Goal: Task Accomplishment & Management: Complete application form

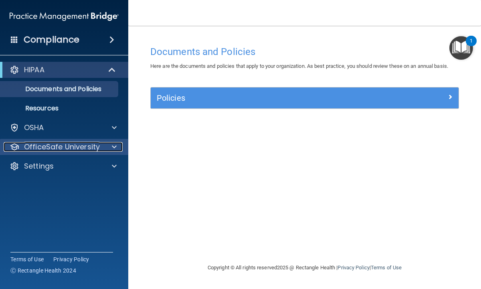
click at [55, 146] on p "OfficeSafe University" at bounding box center [62, 147] width 76 height 10
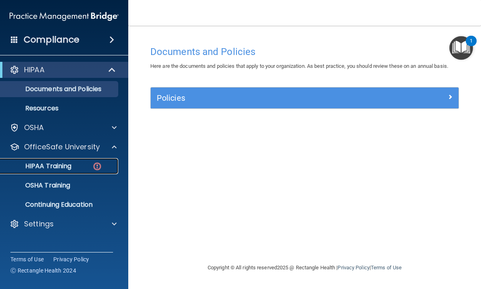
click at [55, 167] on p "HIPAA Training" at bounding box center [38, 166] width 66 height 8
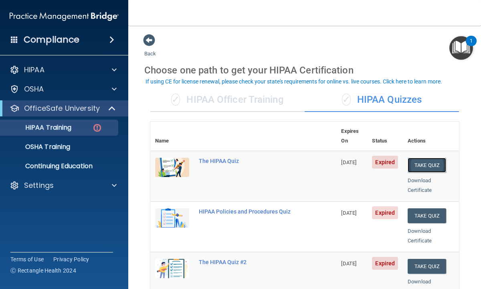
click at [419, 158] on button "Take Quiz" at bounding box center [427, 165] width 39 height 15
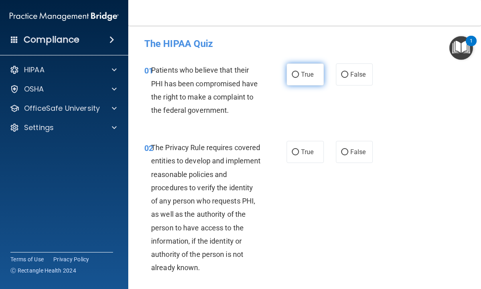
click at [295, 75] on input "True" at bounding box center [295, 75] width 7 height 6
radio input "true"
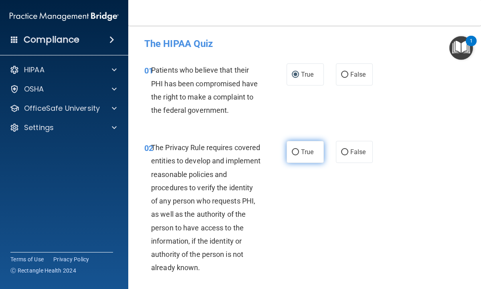
click at [296, 152] on input "True" at bounding box center [295, 152] width 7 height 6
radio input "true"
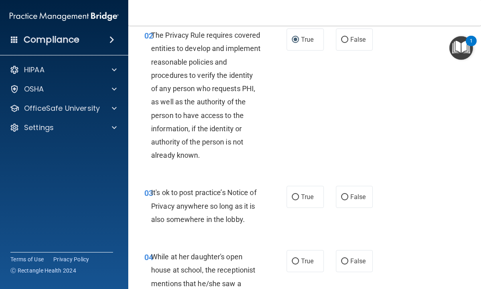
scroll to position [128, 0]
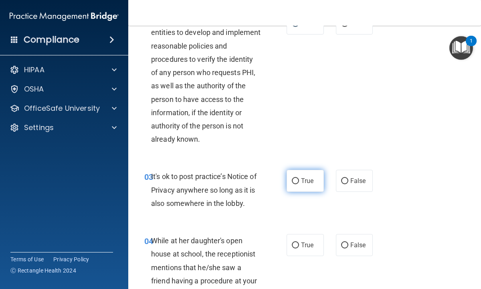
click at [296, 180] on input "True" at bounding box center [295, 181] width 7 height 6
radio input "true"
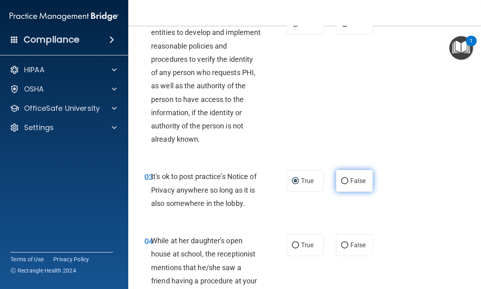
click at [346, 180] on input "False" at bounding box center [344, 181] width 7 height 6
radio input "true"
radio input "false"
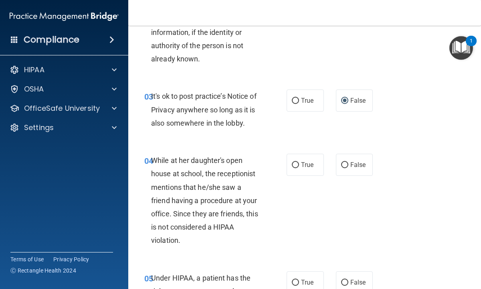
scroll to position [225, 0]
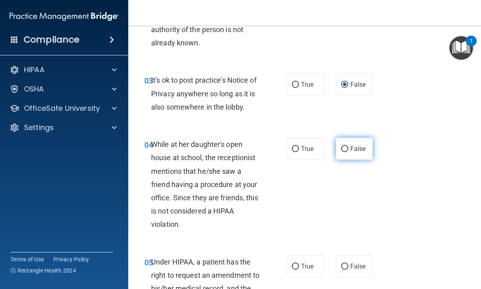
click at [345, 148] on input "False" at bounding box center [344, 149] width 7 height 6
radio input "true"
click at [309, 208] on div "04 While at her daughter's open house at school, the receptionist mentions that…" at bounding box center [304, 187] width 333 height 118
click at [266, 267] on div "Under HIPAA, a patient has the right to request an amendment to his/her medical…" at bounding box center [209, 281] width 116 height 53
click at [257, 246] on div "05 Under HIPAA, a patient has the right to request an amendment to his/her medi…" at bounding box center [304, 283] width 333 height 77
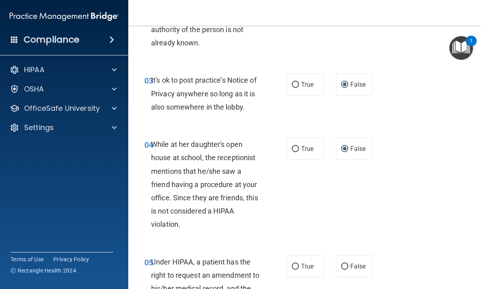
click at [398, 272] on div "05 Under HIPAA, a patient has the right to request an amendment to his/her medi…" at bounding box center [304, 283] width 333 height 77
click at [134, 248] on main "- The HIPAA Quiz This quiz doesn’t expire until [DATE]. Are you sure you want t…" at bounding box center [304, 157] width 353 height 263
drag, startPoint x: 134, startPoint y: 248, endPoint x: 144, endPoint y: 244, distance: 10.7
click at [145, 245] on main "- The HIPAA Quiz This quiz doesn’t expire until [DATE]. Are you sure you want t…" at bounding box center [304, 157] width 353 height 263
click at [144, 244] on div "04 While at her daughter's open house at school, the receptionist mentions that…" at bounding box center [304, 187] width 333 height 118
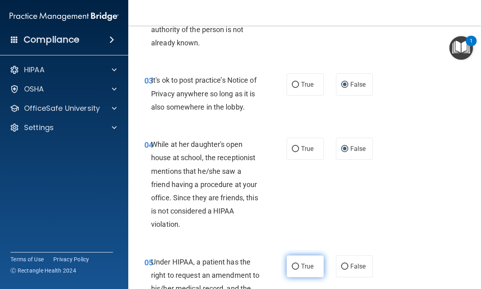
click at [297, 265] on input "True" at bounding box center [295, 267] width 7 height 6
radio input "true"
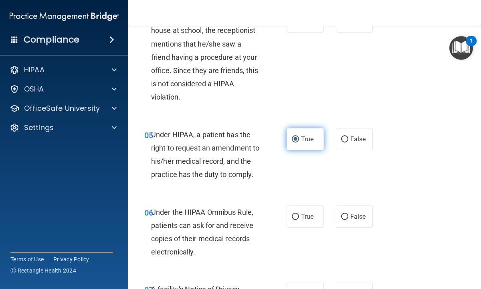
scroll to position [369, 0]
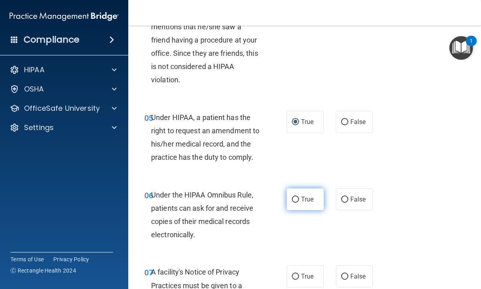
click at [295, 197] on input "True" at bounding box center [295, 200] width 7 height 6
radio input "true"
click at [257, 247] on div "06 Under the HIPAA Omnibus Rule, patients can ask for and receive copies of the…" at bounding box center [304, 216] width 333 height 77
click at [306, 217] on div "06 Under the HIPAA Omnibus Rule, patients can ask for and receive copies of the…" at bounding box center [304, 216] width 333 height 77
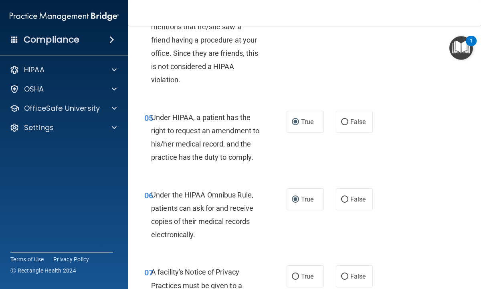
click at [254, 281] on div "A facility's Notice of Privacy Practices must be given to a patient on their fi…" at bounding box center [209, 285] width 116 height 40
click at [296, 275] on input "True" at bounding box center [295, 277] width 7 height 6
radio input "true"
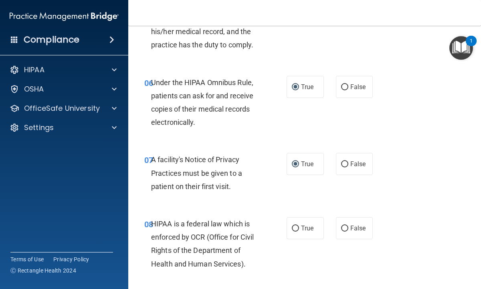
scroll to position [497, 0]
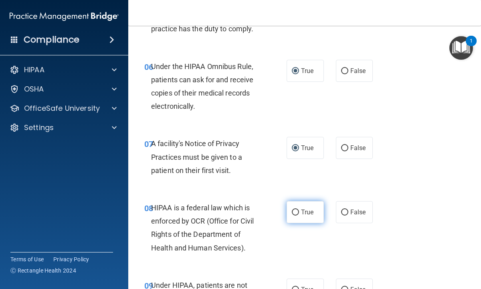
click at [297, 211] on input "True" at bounding box center [295, 212] width 7 height 6
radio input "true"
click at [286, 249] on div "08 HIPAA is a federal law which is enforced by OCR (Office for Civil Rights of …" at bounding box center [215, 229] width 166 height 57
click at [303, 231] on div "08 HIPAA is a federal law which is enforced by OCR (Office for Civil Rights of …" at bounding box center [304, 229] width 333 height 77
click at [308, 211] on span "True" at bounding box center [307, 212] width 12 height 8
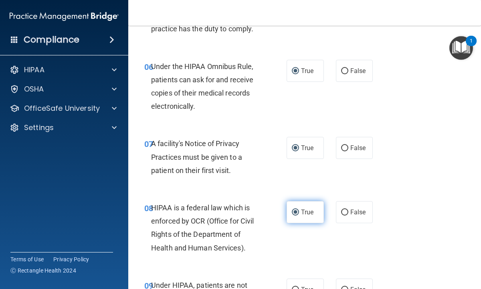
click at [299, 211] on input "True" at bounding box center [295, 212] width 7 height 6
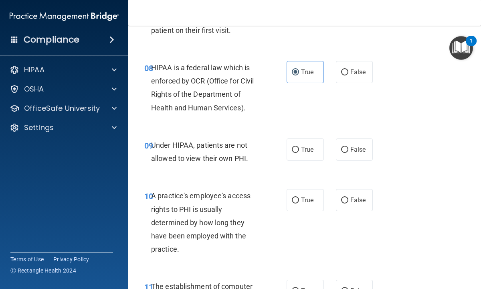
scroll to position [642, 0]
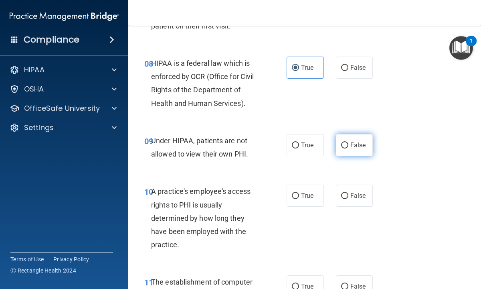
click at [346, 146] on input "False" at bounding box center [344, 145] width 7 height 6
radio input "true"
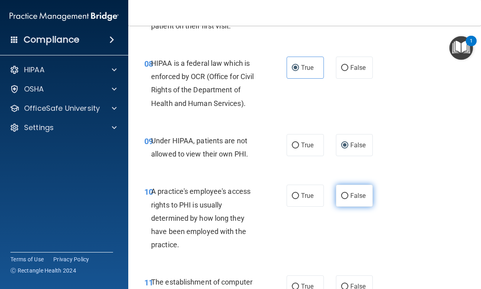
click at [346, 195] on input "False" at bounding box center [344, 196] width 7 height 6
radio input "true"
click at [305, 229] on div "10 A practice's employee's access rights to PHI is usually determined by how lo…" at bounding box center [304, 219] width 333 height 91
click at [345, 202] on label "False" at bounding box center [354, 196] width 37 height 22
click at [345, 199] on input "False" at bounding box center [344, 196] width 7 height 6
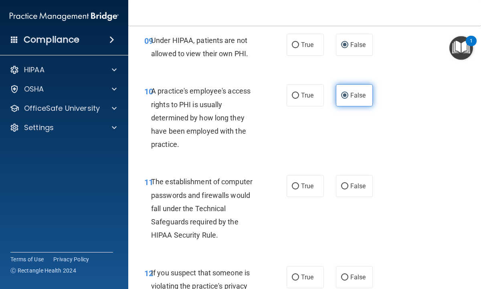
scroll to position [754, 0]
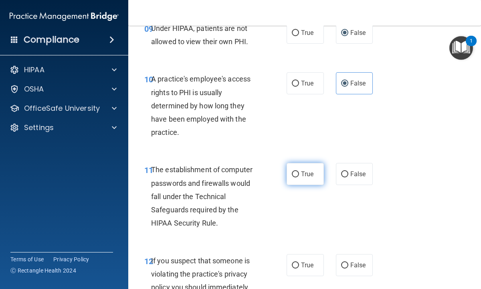
click at [296, 175] on input "True" at bounding box center [295, 174] width 7 height 6
radio input "true"
click at [256, 247] on div "12 If you suspect that someone is violating the practice's privacy policy you s…" at bounding box center [304, 289] width 333 height 91
click at [306, 191] on div "11 The establishment of computer passwords and firewalls would fall under the T…" at bounding box center [304, 198] width 333 height 91
click at [306, 183] on label "True" at bounding box center [305, 174] width 37 height 22
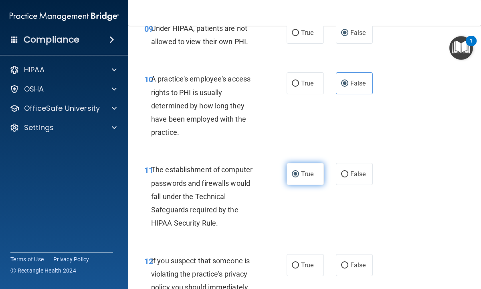
click at [299, 177] on input "True" at bounding box center [295, 174] width 7 height 6
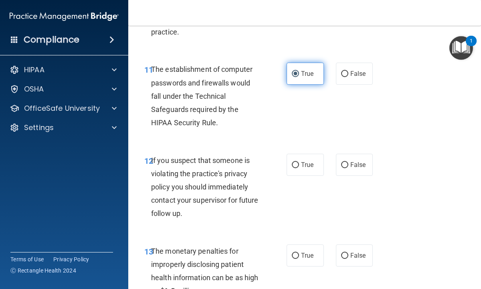
scroll to position [866, 0]
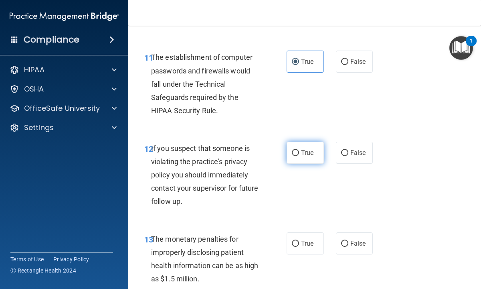
click at [295, 151] on input "True" at bounding box center [295, 153] width 7 height 6
radio input "true"
click at [275, 207] on div "12 If you suspect that someone is violating the practice's privacy policy you s…" at bounding box center [215, 177] width 166 height 71
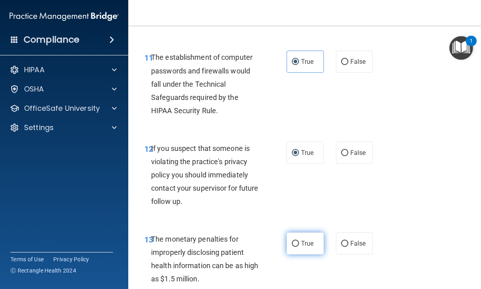
click at [296, 241] on input "True" at bounding box center [295, 244] width 7 height 6
radio input "true"
click at [304, 254] on label "True" at bounding box center [305, 243] width 37 height 22
click at [299, 247] on input "True" at bounding box center [295, 244] width 7 height 6
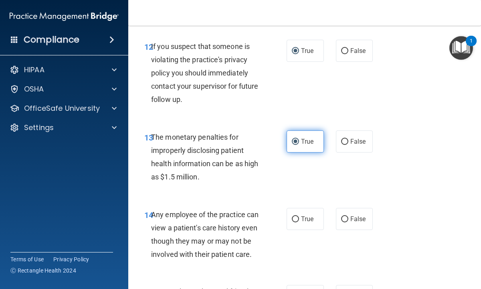
scroll to position [979, 0]
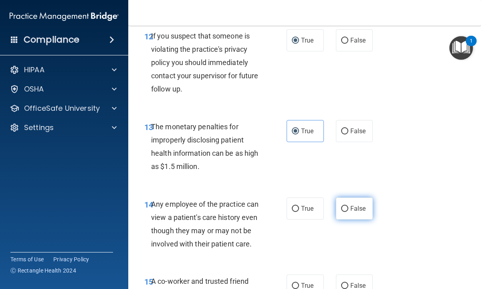
click at [344, 208] on input "False" at bounding box center [344, 209] width 7 height 6
radio input "true"
click at [285, 262] on div "14 Any employee of the practice can view a patient's care history even though t…" at bounding box center [304, 225] width 333 height 77
click at [351, 216] on label "False" at bounding box center [354, 208] width 37 height 22
click at [349, 212] on input "False" at bounding box center [344, 209] width 7 height 6
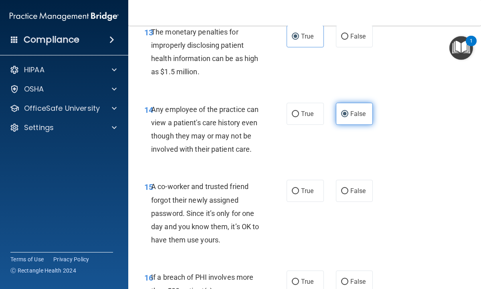
scroll to position [1075, 0]
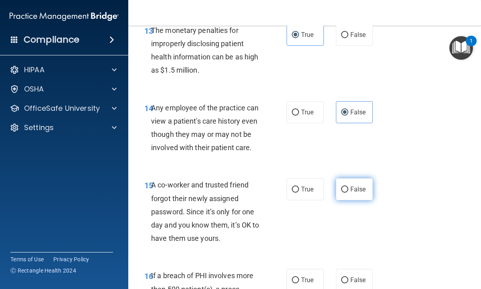
click at [344, 189] on input "False" at bounding box center [344, 190] width 7 height 6
radio input "true"
click at [296, 243] on div "15 A co-worker and trusted friend forgot their newly assigned password. Since i…" at bounding box center [215, 213] width 166 height 71
click at [359, 197] on label "False" at bounding box center [354, 189] width 37 height 22
click at [349, 193] on input "False" at bounding box center [344, 190] width 7 height 6
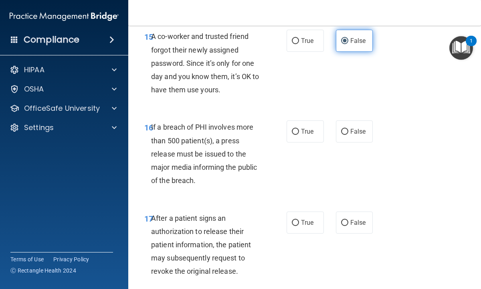
scroll to position [1235, 0]
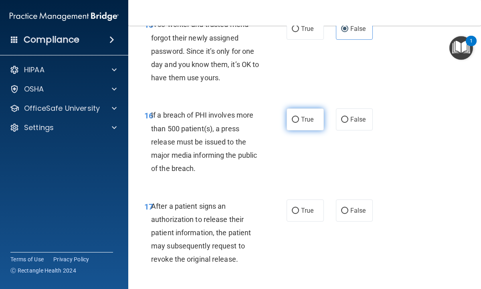
click at [296, 118] on input "True" at bounding box center [295, 120] width 7 height 6
radio input "true"
click at [302, 148] on div "16 If a breach of PHI involves more than 500 patient(s), a press release must b…" at bounding box center [304, 143] width 333 height 91
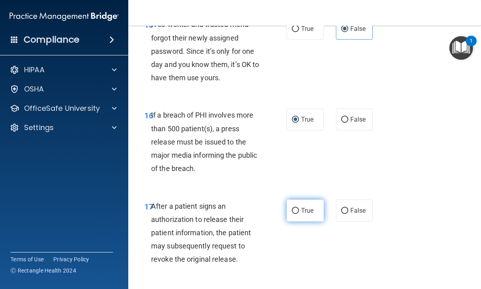
click at [296, 211] on input "True" at bounding box center [295, 211] width 7 height 6
radio input "true"
click at [301, 258] on div "17 After a patient signs an authorization to release their patient information,…" at bounding box center [304, 234] width 333 height 91
click at [300, 217] on label "True" at bounding box center [305, 210] width 37 height 22
click at [299, 214] on input "True" at bounding box center [295, 211] width 7 height 6
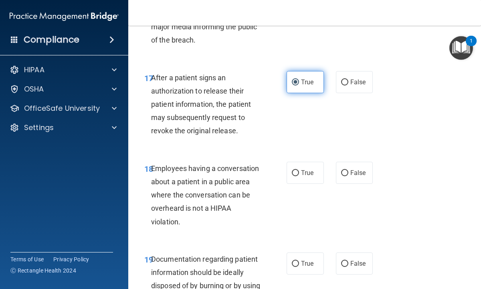
scroll to position [1380, 0]
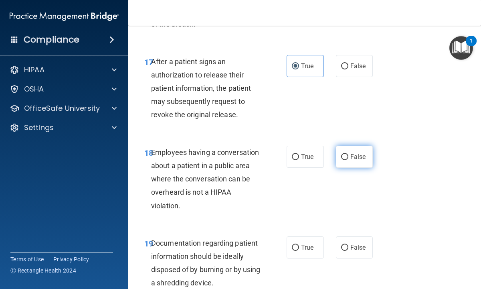
click at [344, 156] on input "False" at bounding box center [344, 157] width 7 height 6
radio input "true"
click at [296, 203] on div "18 Employees having a conversation about a patient in a public area where the c…" at bounding box center [215, 181] width 166 height 71
click at [285, 268] on div "19 Documentation regarding patient information should be ideally disposed of by…" at bounding box center [215, 264] width 166 height 57
click at [346, 166] on label "False" at bounding box center [354, 157] width 37 height 22
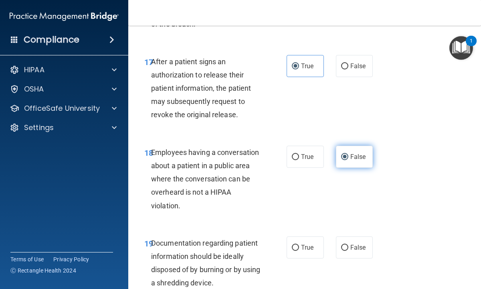
click at [346, 160] on input "False" at bounding box center [344, 157] width 7 height 6
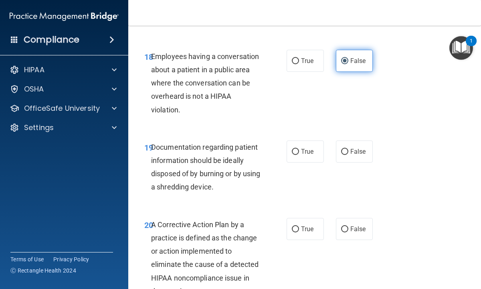
scroll to position [1476, 0]
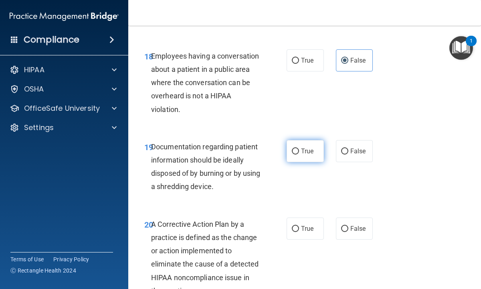
click at [296, 151] on input "True" at bounding box center [295, 151] width 7 height 6
radio input "true"
click at [281, 201] on div "19 Documentation regarding patient information should be ideally disposed of by…" at bounding box center [304, 168] width 333 height 77
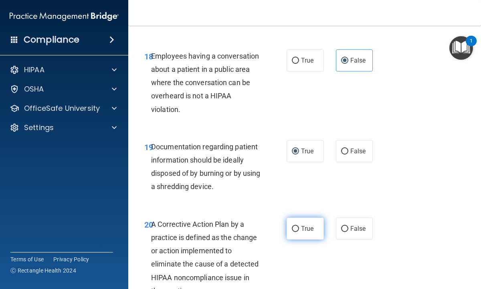
click at [296, 227] on input "True" at bounding box center [295, 229] width 7 height 6
radio input "true"
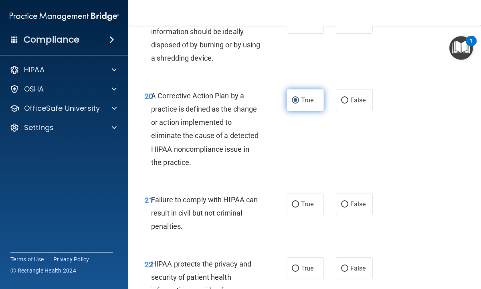
scroll to position [1620, 0]
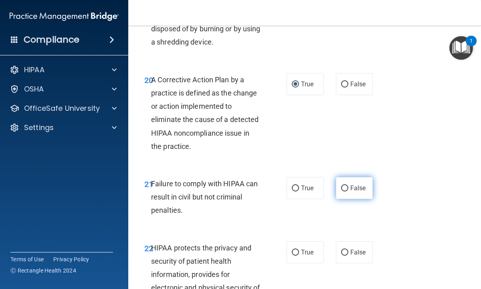
click at [343, 187] on input "False" at bounding box center [344, 188] width 7 height 6
radio input "true"
click at [266, 227] on div "21 Failure to comply with HIPAA can result in civil but not criminal penalties.…" at bounding box center [304, 199] width 333 height 64
click at [357, 202] on div "21 Failure to comply with HIPAA can result in civil but not criminal penalties.…" at bounding box center [304, 199] width 333 height 64
click at [356, 195] on label "False" at bounding box center [354, 188] width 37 height 22
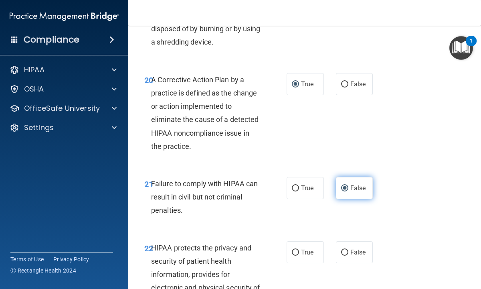
click at [349, 191] on input "False" at bounding box center [344, 188] width 7 height 6
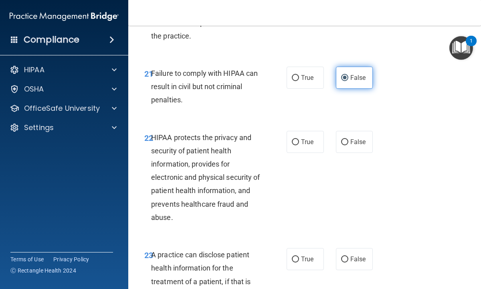
scroll to position [1733, 0]
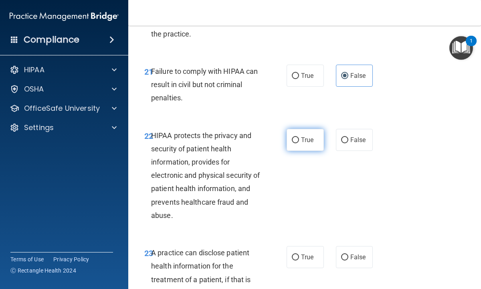
click at [295, 139] on input "True" at bounding box center [295, 140] width 7 height 6
radio input "true"
click at [258, 230] on div "22 HIPAA protects the privacy and security of patient health information, provi…" at bounding box center [304, 178] width 333 height 118
click at [306, 144] on label "True" at bounding box center [305, 140] width 37 height 22
click at [299, 143] on input "True" at bounding box center [295, 140] width 7 height 6
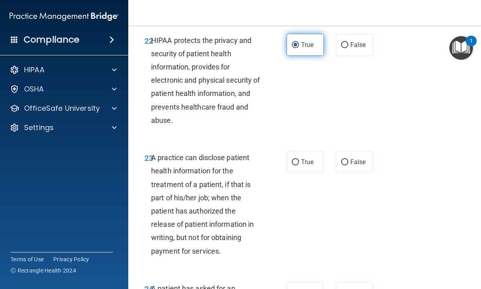
scroll to position [1829, 0]
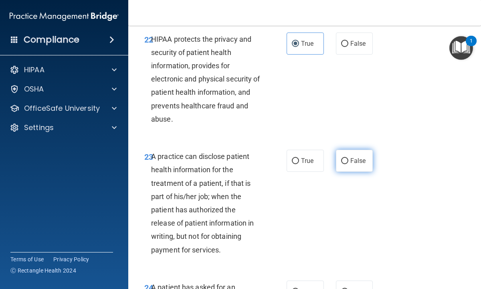
click at [345, 162] on input "False" at bounding box center [344, 161] width 7 height 6
radio input "true"
click at [266, 251] on div "A practice can disclose patient health information for the treatment of a patie…" at bounding box center [209, 203] width 116 height 107
click at [354, 171] on label "False" at bounding box center [354, 161] width 37 height 22
click at [349, 164] on input "False" at bounding box center [344, 161] width 7 height 6
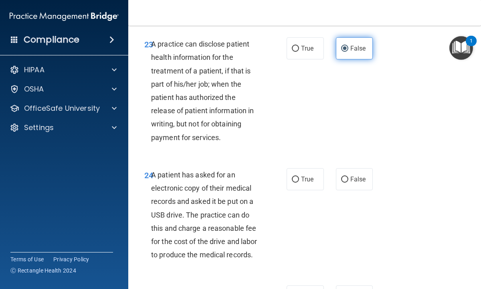
scroll to position [1957, 0]
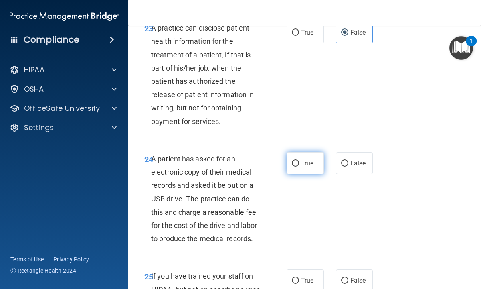
click at [296, 163] on input "True" at bounding box center [295, 163] width 7 height 6
radio input "true"
click at [306, 169] on label "True" at bounding box center [305, 163] width 37 height 22
click at [299, 166] on input "True" at bounding box center [295, 163] width 7 height 6
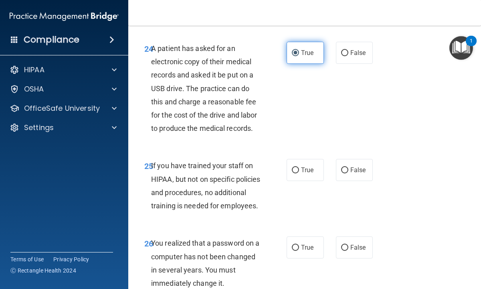
scroll to position [2070, 0]
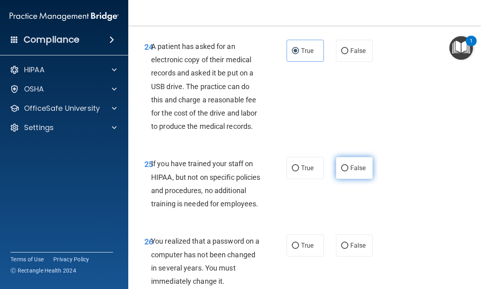
click at [346, 167] on input "False" at bounding box center [344, 168] width 7 height 6
radio input "true"
click at [274, 210] on div "25 If you have trained your staff on HIPAA, but not on specific policies and pr…" at bounding box center [215, 185] width 166 height 57
click at [361, 171] on span "False" at bounding box center [359, 168] width 16 height 8
click at [349, 171] on input "False" at bounding box center [344, 168] width 7 height 6
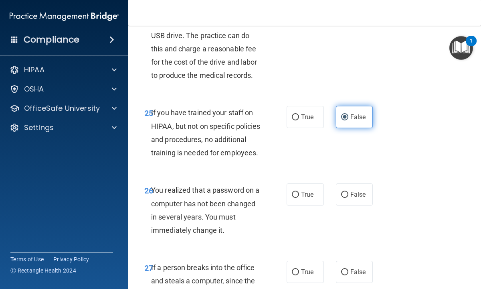
scroll to position [2134, 0]
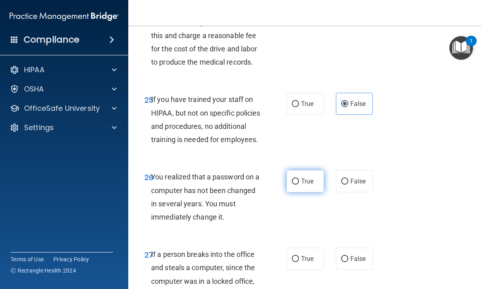
click at [295, 185] on input "True" at bounding box center [295, 181] width 7 height 6
radio input "true"
click at [304, 192] on label "True" at bounding box center [305, 181] width 37 height 22
click at [299, 185] on input "True" at bounding box center [295, 181] width 7 height 6
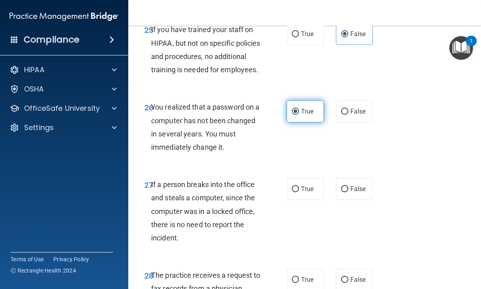
scroll to position [2214, 0]
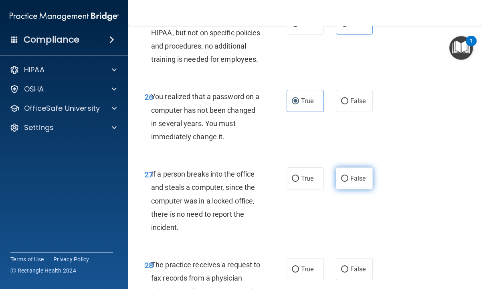
click at [345, 182] on input "False" at bounding box center [344, 179] width 7 height 6
radio input "true"
click at [352, 189] on label "False" at bounding box center [354, 178] width 37 height 22
click at [349, 182] on input "False" at bounding box center [344, 179] width 7 height 6
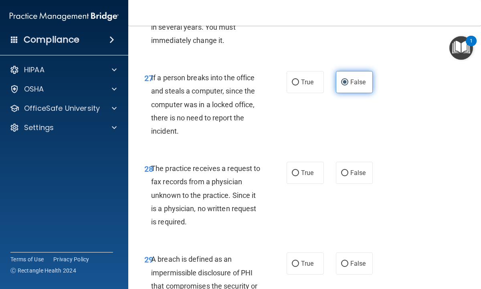
scroll to position [2326, 0]
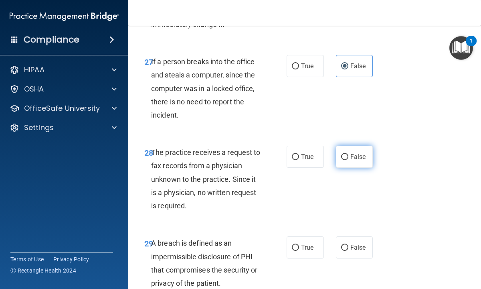
click at [344, 160] on input "False" at bounding box center [344, 157] width 7 height 6
radio input "true"
click at [355, 168] on label "False" at bounding box center [354, 157] width 37 height 22
click at [349, 160] on input "False" at bounding box center [344, 157] width 7 height 6
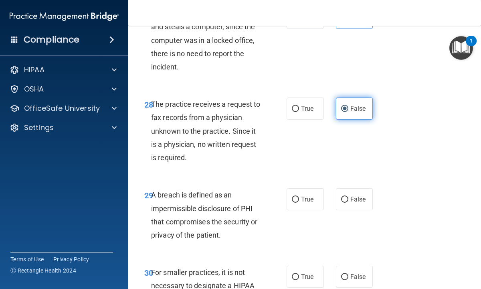
scroll to position [2390, 0]
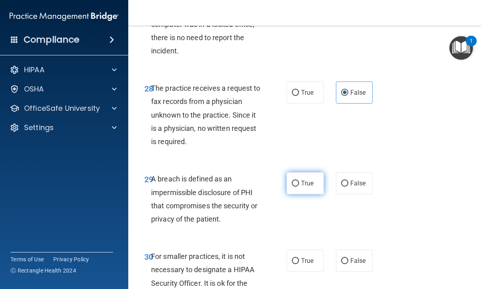
click at [298, 187] on input "True" at bounding box center [295, 183] width 7 height 6
radio input "true"
click at [308, 187] on span "True" at bounding box center [307, 183] width 12 height 8
click at [299, 187] on input "True" at bounding box center [295, 183] width 7 height 6
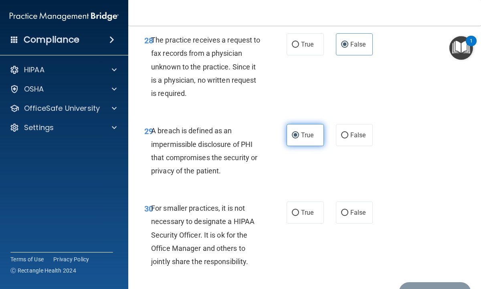
scroll to position [2455, 0]
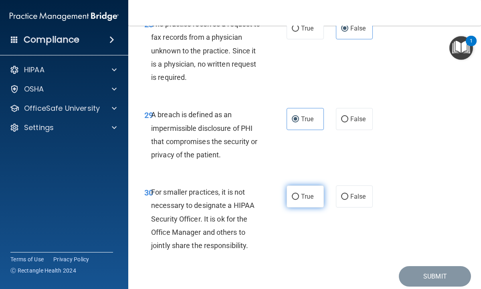
click at [295, 200] on input "True" at bounding box center [295, 197] width 7 height 6
radio input "true"
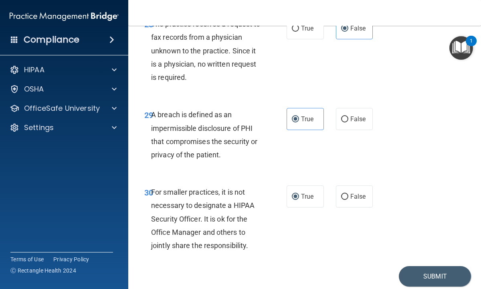
click at [358, 246] on div "30 For smaller practices, it is not necessary to designate a HIPAA Security Off…" at bounding box center [304, 220] width 333 height 91
click at [344, 200] on input "False" at bounding box center [344, 197] width 7 height 6
radio input "true"
radio input "false"
click at [419, 286] on button "Submit" at bounding box center [435, 276] width 72 height 20
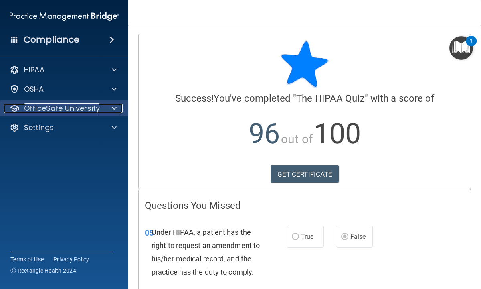
click at [73, 108] on p "OfficeSafe University" at bounding box center [62, 108] width 76 height 10
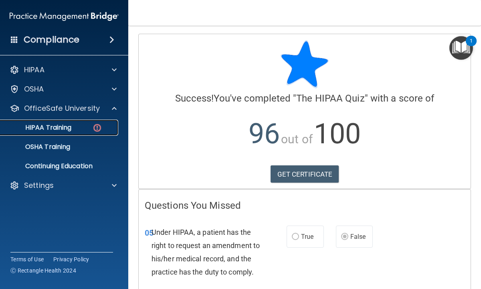
click at [64, 126] on p "HIPAA Training" at bounding box center [38, 128] width 66 height 8
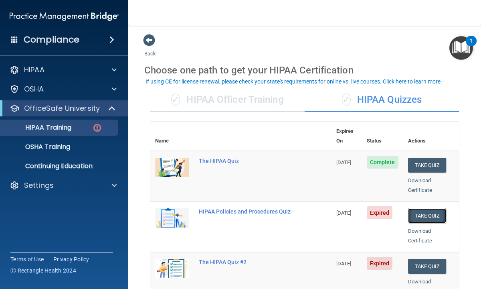
click at [427, 208] on button "Take Quiz" at bounding box center [427, 215] width 39 height 15
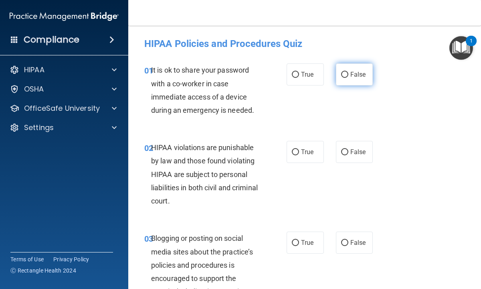
click at [345, 75] on input "False" at bounding box center [344, 75] width 7 height 6
radio input "true"
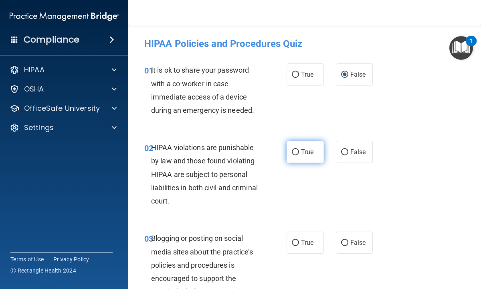
click at [296, 150] on input "True" at bounding box center [295, 152] width 7 height 6
radio input "true"
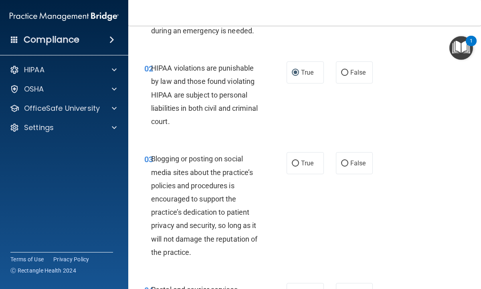
scroll to position [80, 0]
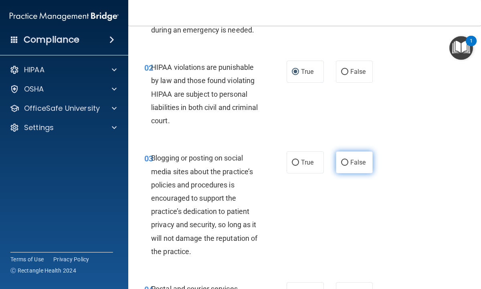
click at [344, 162] on input "False" at bounding box center [344, 163] width 7 height 6
radio input "true"
click at [341, 194] on div "03 Blogging or posting on social media sites about the practice’s policies and …" at bounding box center [304, 206] width 333 height 131
click at [348, 168] on label "False" at bounding box center [354, 162] width 37 height 22
click at [348, 166] on input "False" at bounding box center [344, 163] width 7 height 6
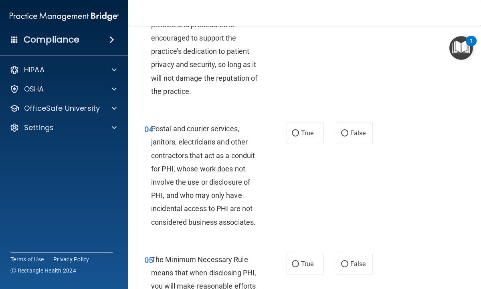
scroll to position [241, 0]
click at [296, 133] on input "True" at bounding box center [295, 133] width 7 height 6
radio input "true"
click at [274, 218] on div "04 Postal and courier services, janitors, electricians and other contractors th…" at bounding box center [215, 177] width 166 height 111
click at [306, 141] on label "True" at bounding box center [305, 133] width 37 height 22
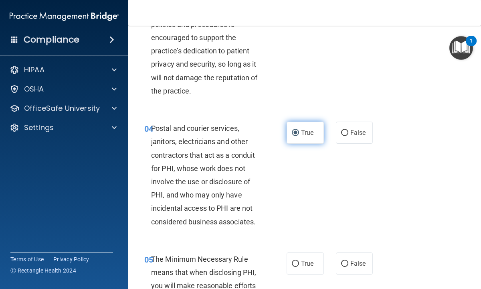
click at [299, 136] on input "True" at bounding box center [295, 133] width 7 height 6
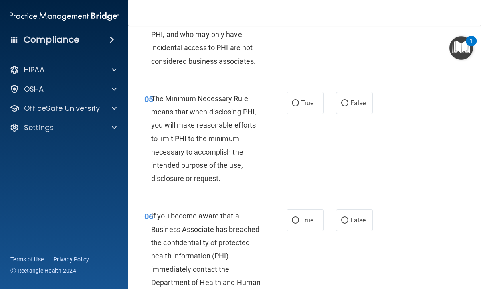
scroll to position [417, 0]
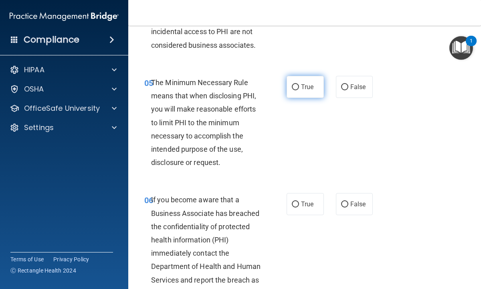
click at [295, 84] on input "True" at bounding box center [295, 87] width 7 height 6
radio input "true"
click at [301, 93] on label "True" at bounding box center [305, 87] width 37 height 22
click at [299, 90] on input "True" at bounding box center [295, 87] width 7 height 6
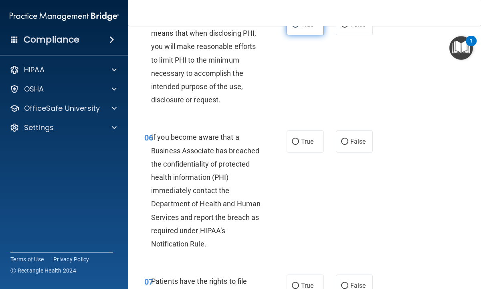
scroll to position [481, 0]
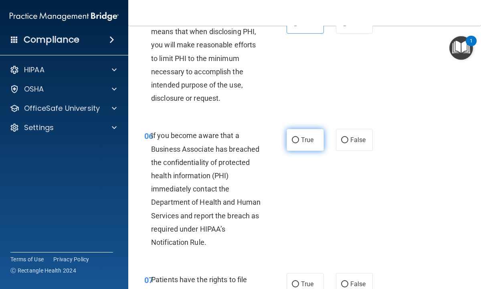
click at [294, 140] on input "True" at bounding box center [295, 140] width 7 height 6
radio input "true"
click at [347, 139] on input "False" at bounding box center [344, 140] width 7 height 6
radio input "true"
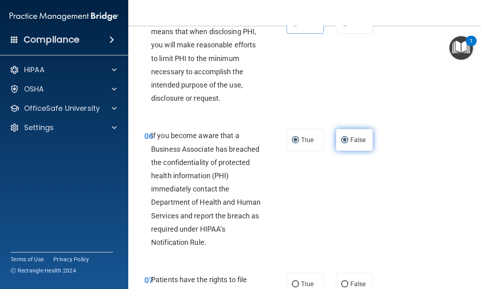
radio input "false"
click at [349, 148] on label "False" at bounding box center [354, 140] width 37 height 22
click at [349, 143] on input "False" at bounding box center [344, 140] width 7 height 6
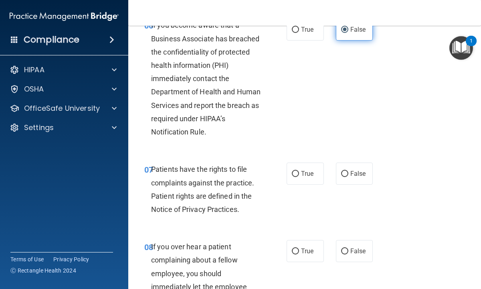
scroll to position [594, 0]
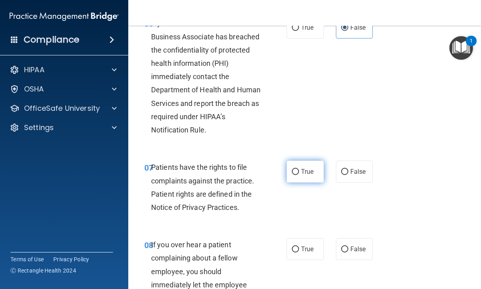
click at [297, 170] on input "True" at bounding box center [295, 172] width 7 height 6
radio input "true"
click at [304, 177] on label "True" at bounding box center [305, 171] width 37 height 22
click at [299, 175] on input "True" at bounding box center [295, 172] width 7 height 6
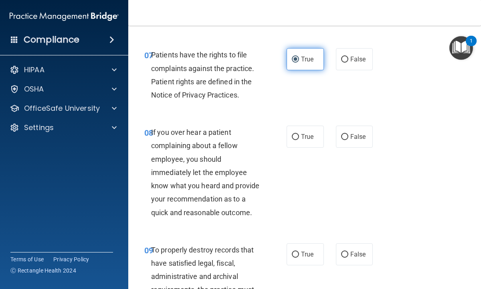
scroll to position [722, 0]
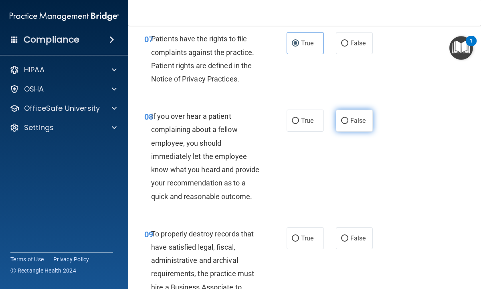
click at [344, 121] on input "False" at bounding box center [344, 121] width 7 height 6
radio input "true"
click at [351, 129] on label "False" at bounding box center [354, 120] width 37 height 22
click at [349, 124] on input "False" at bounding box center [344, 121] width 7 height 6
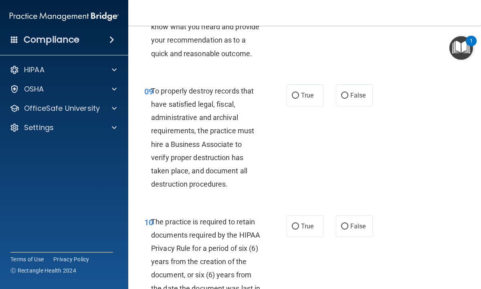
scroll to position [866, 0]
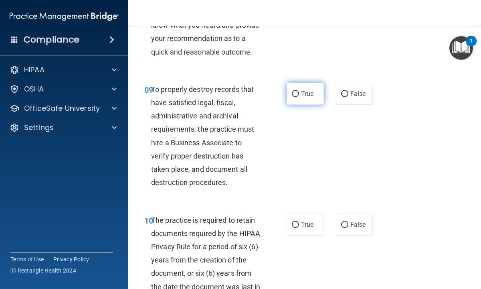
click at [296, 92] on input "True" at bounding box center [295, 94] width 7 height 6
radio input "true"
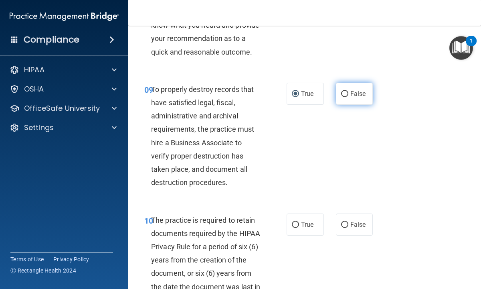
click at [346, 93] on input "False" at bounding box center [344, 94] width 7 height 6
radio input "true"
radio input "false"
click at [348, 101] on label "False" at bounding box center [354, 94] width 37 height 22
click at [348, 97] on input "False" at bounding box center [344, 94] width 7 height 6
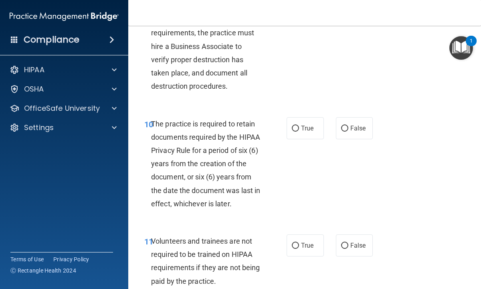
scroll to position [979, 0]
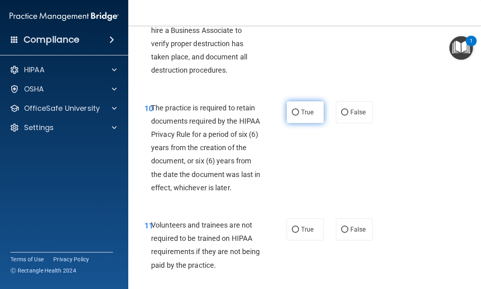
click at [298, 111] on input "True" at bounding box center [295, 112] width 7 height 6
radio input "true"
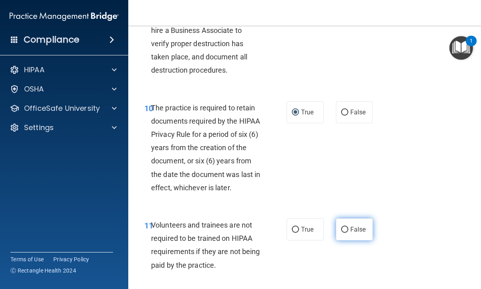
click at [343, 228] on input "False" at bounding box center [344, 230] width 7 height 6
radio input "true"
click at [349, 237] on label "False" at bounding box center [354, 229] width 37 height 22
click at [349, 233] on input "False" at bounding box center [344, 230] width 7 height 6
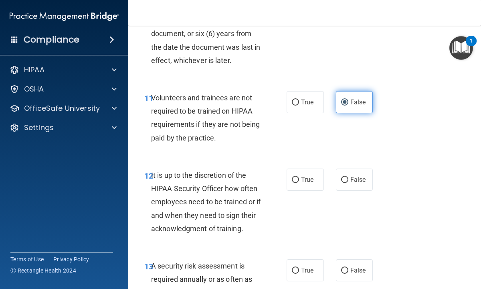
scroll to position [1123, 0]
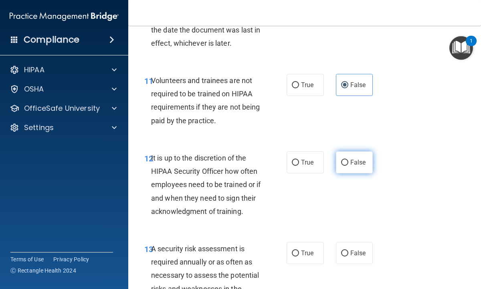
click at [345, 163] on input "False" at bounding box center [344, 163] width 7 height 6
radio input "true"
click at [351, 171] on label "False" at bounding box center [354, 162] width 37 height 22
click at [349, 166] on input "False" at bounding box center [344, 163] width 7 height 6
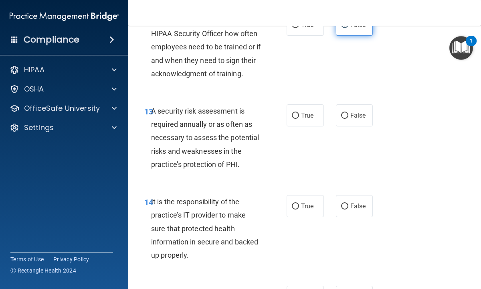
scroll to position [1267, 0]
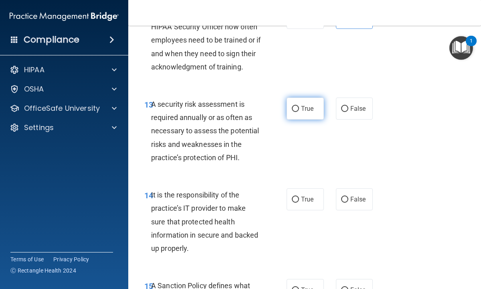
click at [296, 106] on input "True" at bounding box center [295, 109] width 7 height 6
radio input "true"
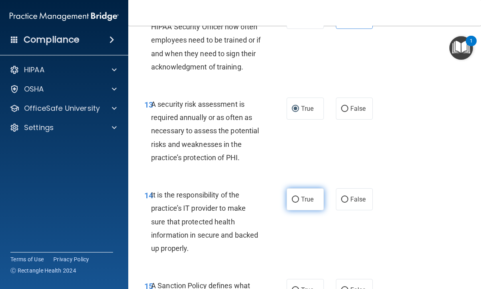
click at [295, 199] on input "True" at bounding box center [295, 200] width 7 height 6
radio input "true"
click at [307, 205] on label "True" at bounding box center [305, 199] width 37 height 22
click at [299, 203] on input "True" at bounding box center [295, 200] width 7 height 6
click at [346, 199] on input "False" at bounding box center [344, 200] width 7 height 6
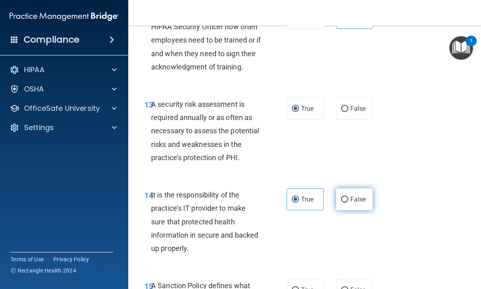
radio input "true"
radio input "false"
click at [348, 208] on label "False" at bounding box center [354, 199] width 37 height 22
click at [348, 203] on input "False" at bounding box center [344, 200] width 7 height 6
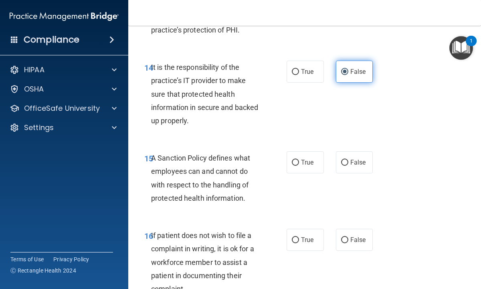
scroll to position [1396, 0]
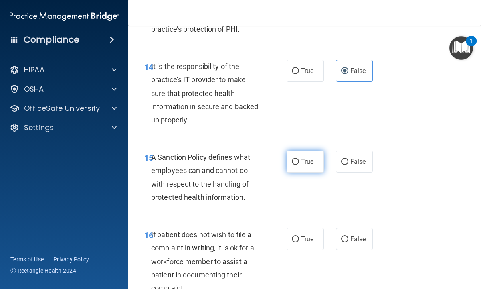
click at [295, 162] on input "True" at bounding box center [295, 162] width 7 height 6
radio input "true"
click at [304, 168] on label "True" at bounding box center [305, 161] width 37 height 22
click at [299, 165] on input "True" at bounding box center [295, 162] width 7 height 6
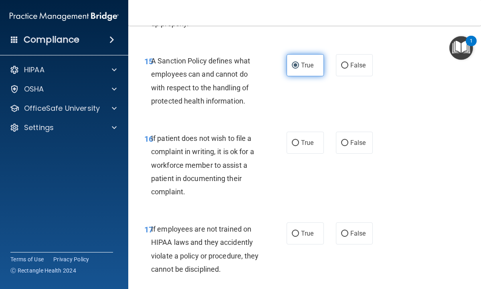
scroll to position [1508, 0]
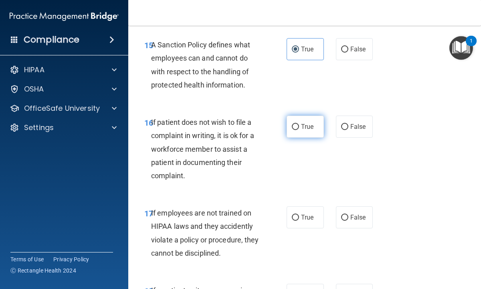
click at [294, 126] on input "True" at bounding box center [295, 127] width 7 height 6
radio input "true"
click at [302, 136] on label "True" at bounding box center [305, 127] width 37 height 22
click at [299, 130] on input "True" at bounding box center [295, 127] width 7 height 6
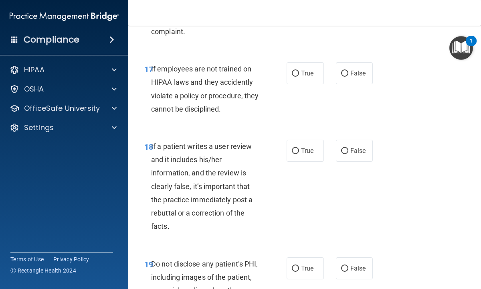
scroll to position [1652, 0]
click at [347, 72] on input "False" at bounding box center [344, 73] width 7 height 6
radio input "true"
click at [342, 151] on input "False" at bounding box center [344, 151] width 7 height 6
radio input "true"
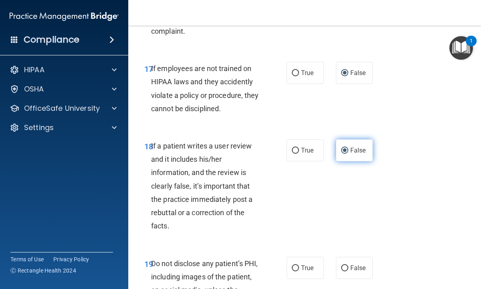
click at [355, 157] on label "False" at bounding box center [354, 150] width 37 height 22
click at [349, 154] on input "False" at bounding box center [344, 151] width 7 height 6
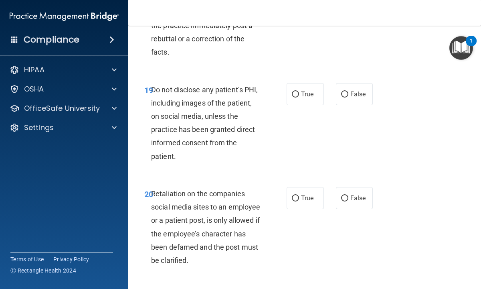
scroll to position [1829, 0]
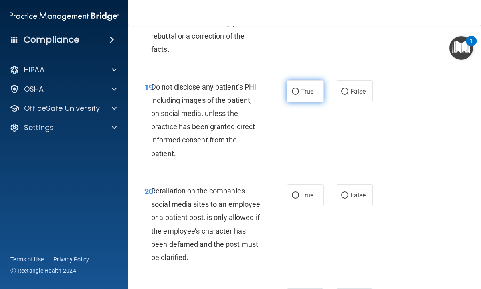
click at [296, 91] on input "True" at bounding box center [295, 92] width 7 height 6
radio input "true"
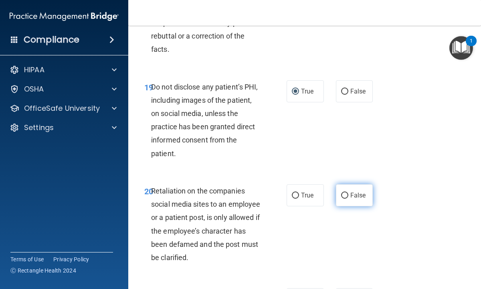
click at [345, 194] on input "False" at bounding box center [344, 196] width 7 height 6
radio input "true"
click at [351, 206] on label "False" at bounding box center [354, 195] width 37 height 22
click at [349, 199] on input "False" at bounding box center [344, 196] width 7 height 6
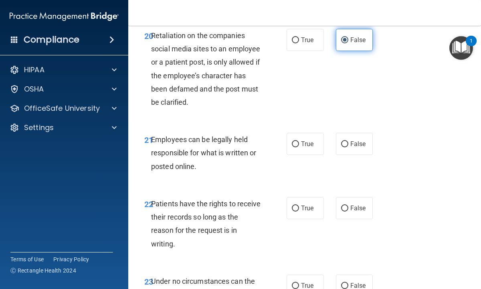
scroll to position [1989, 0]
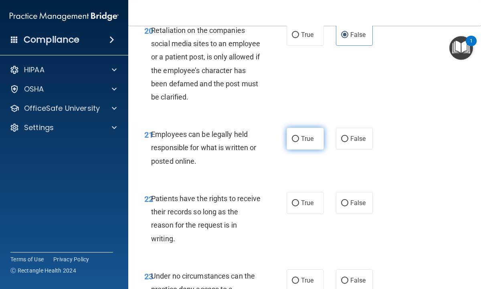
click at [296, 139] on input "True" at bounding box center [295, 139] width 7 height 6
radio input "true"
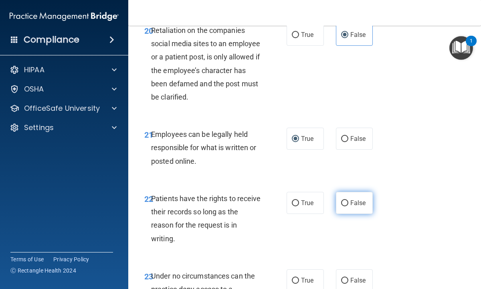
click at [344, 202] on input "False" at bounding box center [344, 203] width 7 height 6
radio input "true"
click at [350, 213] on label "False" at bounding box center [354, 203] width 37 height 22
click at [349, 206] on input "False" at bounding box center [344, 203] width 7 height 6
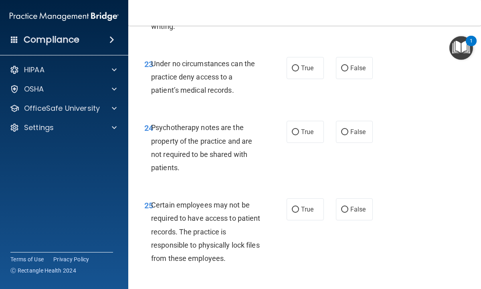
scroll to position [2214, 0]
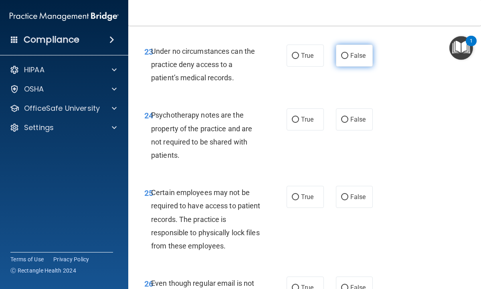
click at [345, 55] on input "False" at bounding box center [344, 56] width 7 height 6
radio input "true"
click at [295, 119] on input "True" at bounding box center [295, 120] width 7 height 6
radio input "true"
click at [302, 128] on label "True" at bounding box center [305, 119] width 37 height 22
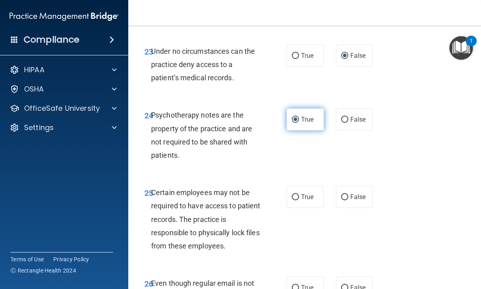
click at [299, 123] on input "True" at bounding box center [295, 120] width 7 height 6
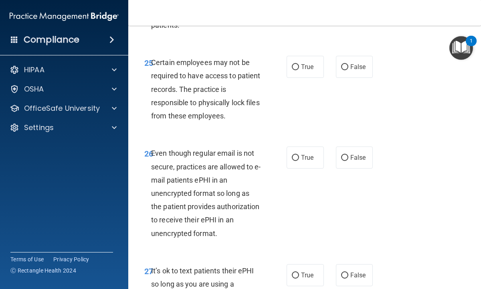
scroll to position [2358, 0]
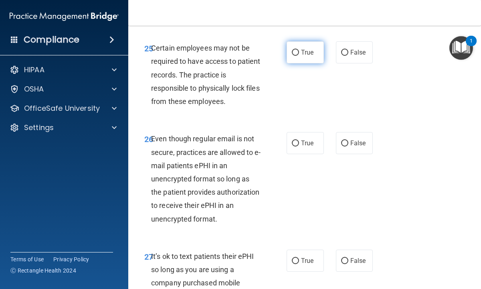
click at [295, 52] on input "True" at bounding box center [295, 53] width 7 height 6
radio input "true"
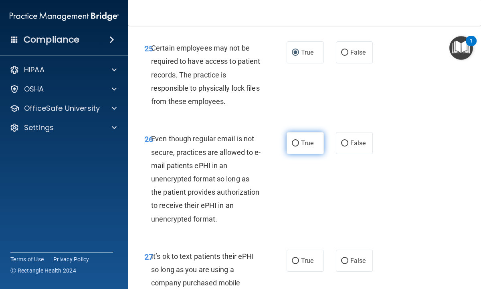
click at [295, 140] on input "True" at bounding box center [295, 143] width 7 height 6
radio input "true"
click at [303, 149] on label "True" at bounding box center [305, 143] width 37 height 22
click at [299, 146] on input "True" at bounding box center [295, 143] width 7 height 6
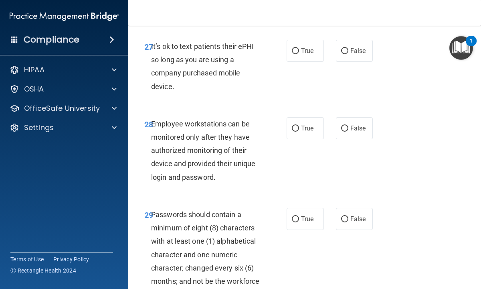
scroll to position [2567, 0]
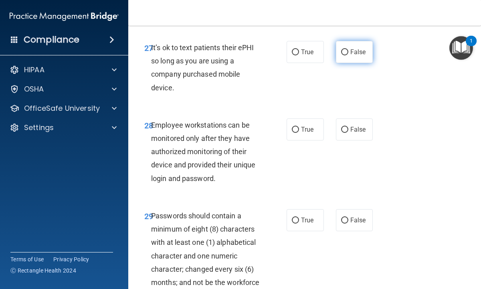
click at [344, 52] on input "False" at bounding box center [344, 52] width 7 height 6
radio input "true"
click at [345, 130] on input "False" at bounding box center [344, 130] width 7 height 6
radio input "true"
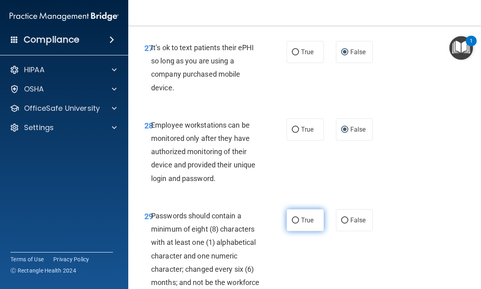
click at [295, 220] on input "True" at bounding box center [295, 220] width 7 height 6
radio input "true"
click at [300, 227] on label "True" at bounding box center [305, 220] width 37 height 22
click at [299, 223] on input "True" at bounding box center [295, 220] width 7 height 6
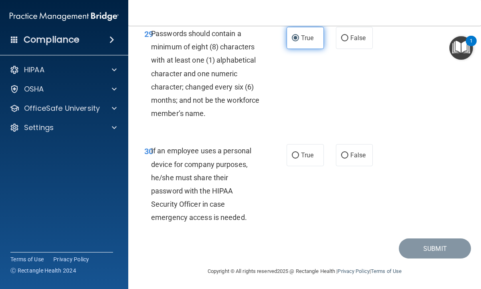
scroll to position [2751, 0]
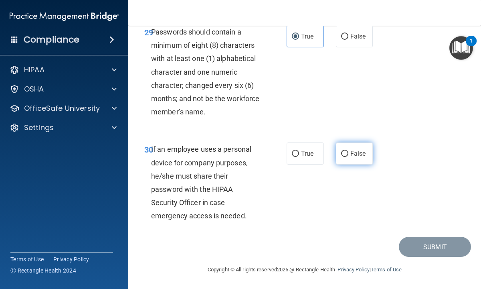
click at [345, 151] on input "False" at bounding box center [344, 154] width 7 height 6
radio input "true"
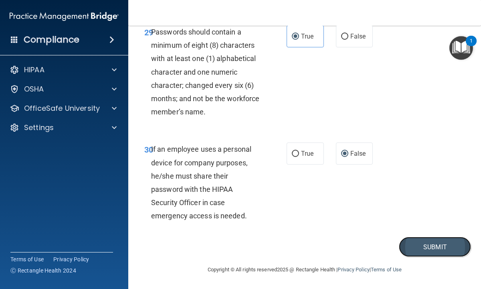
click at [416, 244] on button "Submit" at bounding box center [435, 247] width 72 height 20
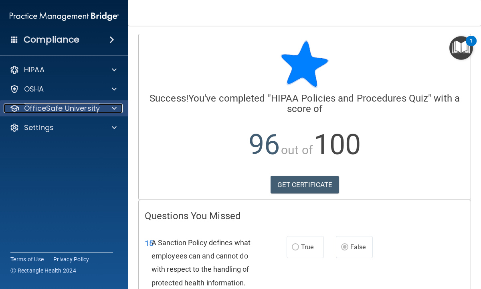
click at [94, 109] on p "OfficeSafe University" at bounding box center [62, 108] width 76 height 10
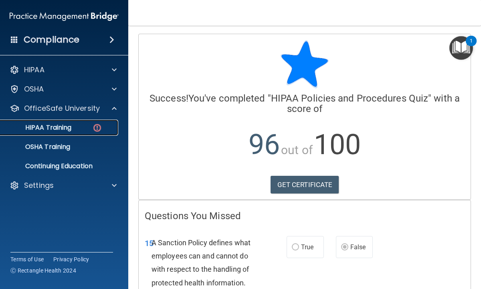
click at [75, 125] on div "HIPAA Training" at bounding box center [59, 128] width 109 height 8
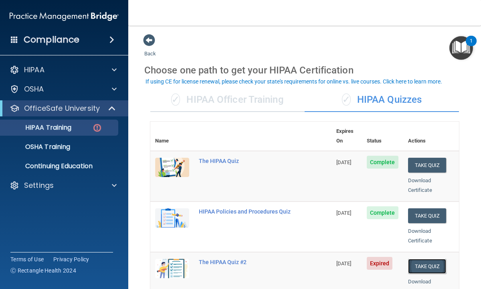
click at [421, 259] on button "Take Quiz" at bounding box center [427, 266] width 39 height 15
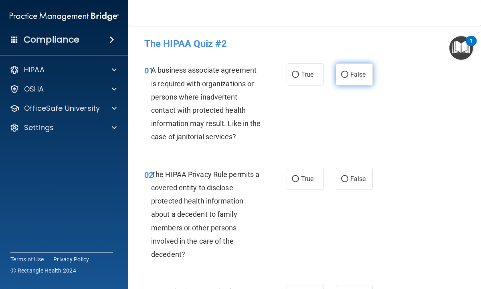
click at [344, 74] on input "False" at bounding box center [344, 75] width 7 height 6
radio input "true"
click at [296, 179] on input "True" at bounding box center [295, 179] width 7 height 6
radio input "true"
click at [302, 193] on div "02 The HIPAA Privacy Rule permits a covered entity to disclose protected health…" at bounding box center [304, 217] width 333 height 118
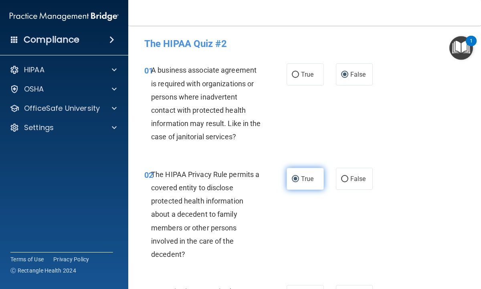
click at [303, 186] on label "True" at bounding box center [305, 179] width 37 height 22
click at [299, 182] on input "True" at bounding box center [295, 179] width 7 height 6
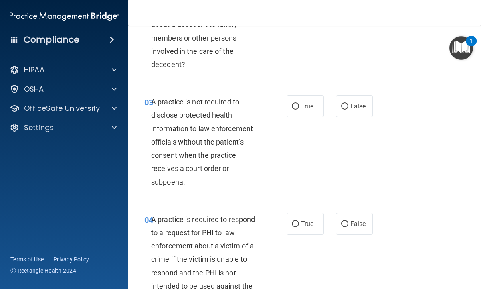
scroll to position [209, 0]
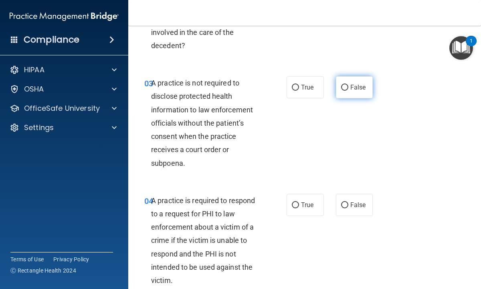
click at [347, 85] on input "False" at bounding box center [344, 88] width 7 height 6
radio input "true"
click at [352, 94] on label "False" at bounding box center [354, 87] width 37 height 22
click at [349, 91] on input "False" at bounding box center [344, 88] width 7 height 6
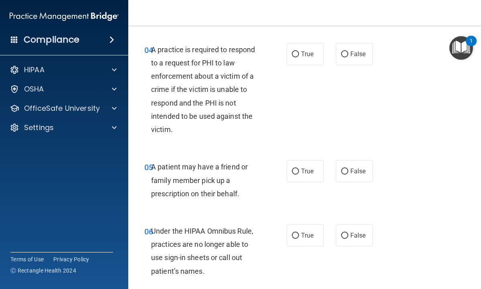
scroll to position [369, 0]
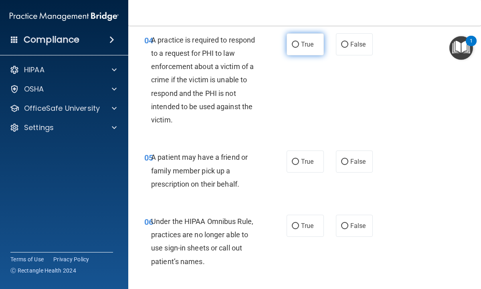
click at [296, 43] on input "True" at bounding box center [295, 45] width 7 height 6
radio input "true"
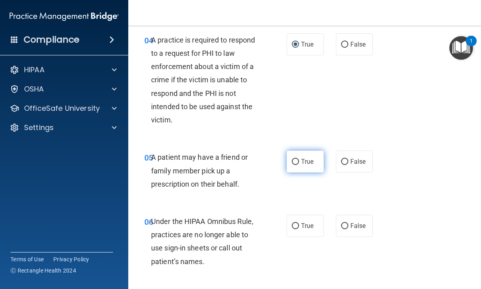
click at [296, 162] on input "True" at bounding box center [295, 162] width 7 height 6
radio input "true"
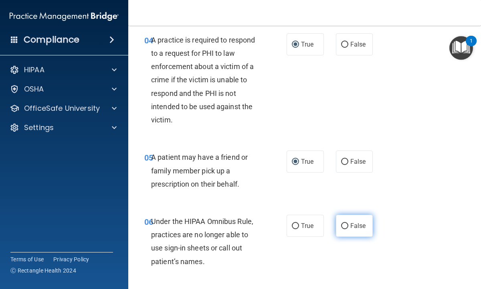
click at [344, 225] on input "False" at bounding box center [344, 226] width 7 height 6
radio input "true"
click at [346, 235] on label "False" at bounding box center [354, 226] width 37 height 22
click at [346, 229] on input "False" at bounding box center [344, 226] width 7 height 6
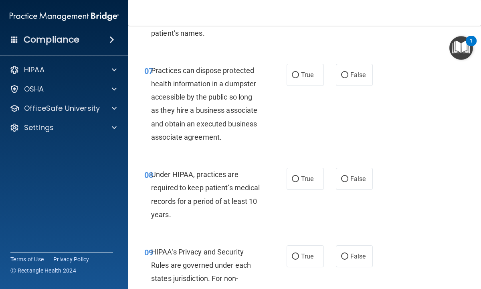
scroll to position [626, 0]
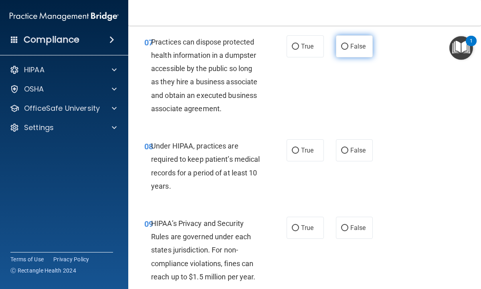
click at [344, 47] on input "False" at bounding box center [344, 47] width 7 height 6
radio input "true"
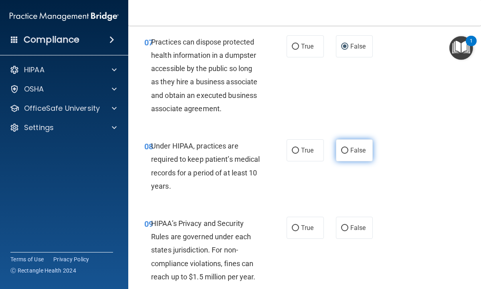
click at [344, 150] on input "False" at bounding box center [344, 151] width 7 height 6
radio input "true"
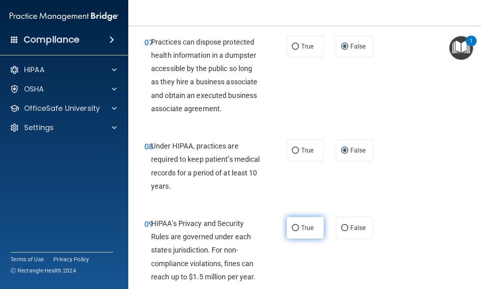
click at [295, 229] on input "True" at bounding box center [295, 228] width 7 height 6
radio input "true"
click at [299, 237] on label "True" at bounding box center [305, 228] width 37 height 22
click at [299, 231] on input "True" at bounding box center [295, 228] width 7 height 6
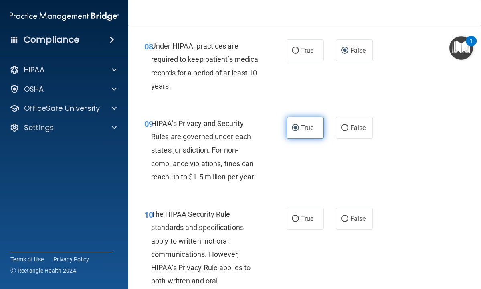
scroll to position [738, 0]
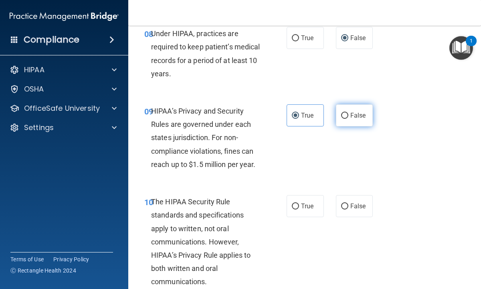
click at [347, 114] on input "False" at bounding box center [344, 116] width 7 height 6
radio input "true"
radio input "false"
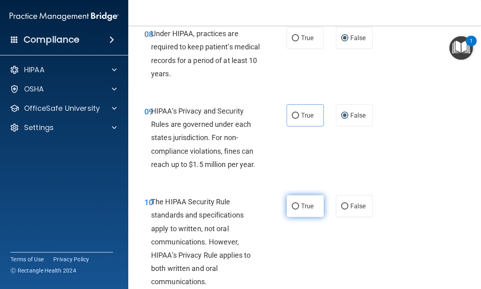
click at [295, 206] on input "True" at bounding box center [295, 206] width 7 height 6
radio input "true"
click at [301, 217] on div "10 The HIPAA Security Rule standards and specifications apply to written, not o…" at bounding box center [304, 244] width 333 height 118
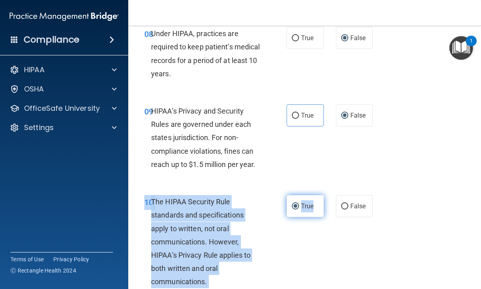
click at [307, 211] on label "True" at bounding box center [305, 206] width 37 height 22
click at [299, 209] on input "True" at bounding box center [295, 206] width 7 height 6
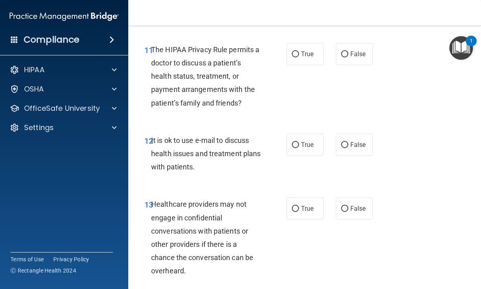
scroll to position [1011, 0]
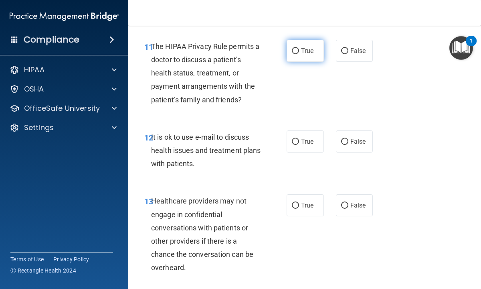
click at [295, 50] on input "True" at bounding box center [295, 51] width 7 height 6
radio input "true"
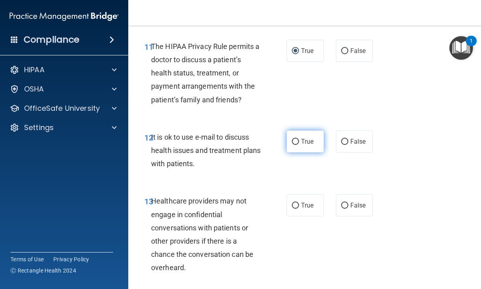
click at [295, 141] on input "True" at bounding box center [295, 142] width 7 height 6
radio input "true"
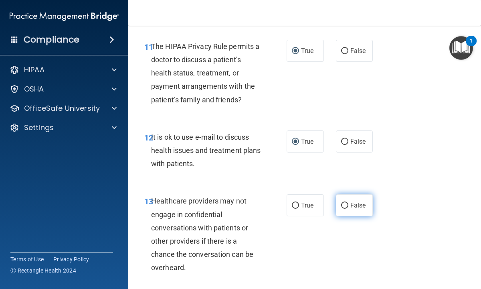
click at [344, 204] on input "False" at bounding box center [344, 206] width 7 height 6
radio input "true"
click at [349, 214] on label "False" at bounding box center [354, 205] width 37 height 22
click at [349, 209] on input "False" at bounding box center [344, 206] width 7 height 6
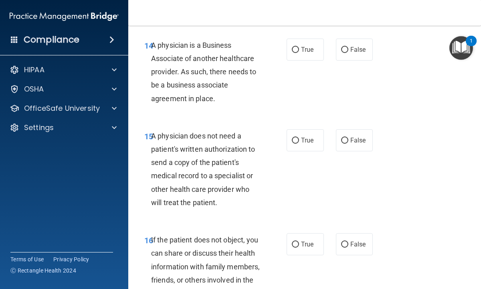
scroll to position [1283, 0]
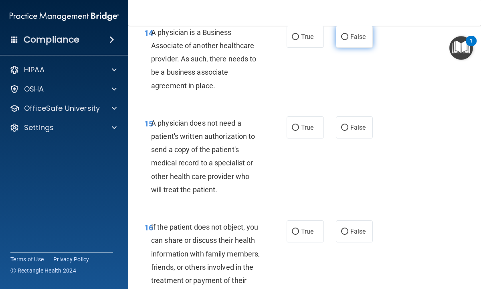
click at [345, 35] on input "False" at bounding box center [344, 37] width 7 height 6
radio input "true"
click at [295, 128] on input "True" at bounding box center [295, 128] width 7 height 6
radio input "true"
click at [297, 231] on input "True" at bounding box center [295, 232] width 7 height 6
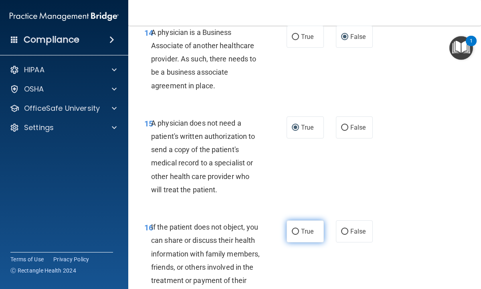
radio input "true"
click at [304, 238] on label "True" at bounding box center [305, 231] width 37 height 22
click at [299, 235] on input "True" at bounding box center [295, 232] width 7 height 6
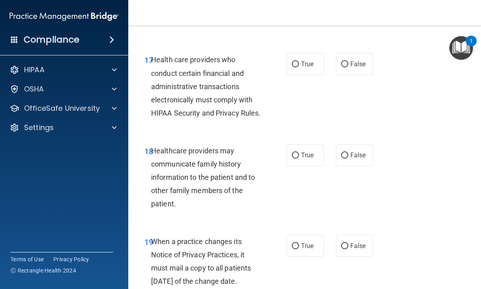
scroll to position [1556, 0]
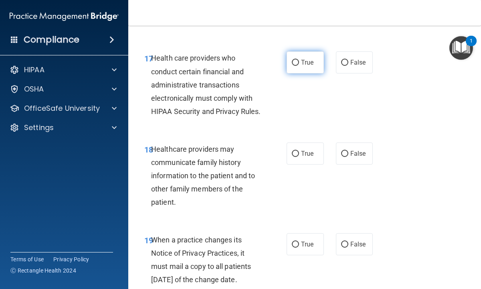
click at [296, 60] on input "True" at bounding box center [295, 63] width 7 height 6
radio input "true"
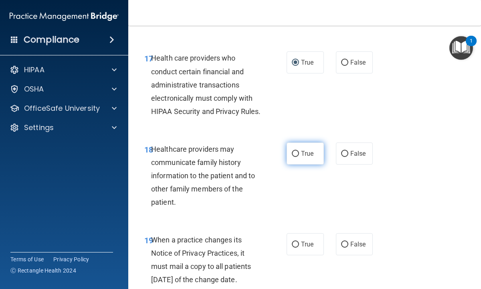
click at [297, 157] on input "True" at bounding box center [295, 154] width 7 height 6
radio input "true"
click at [301, 164] on label "True" at bounding box center [305, 153] width 37 height 22
click at [299, 157] on input "True" at bounding box center [295, 154] width 7 height 6
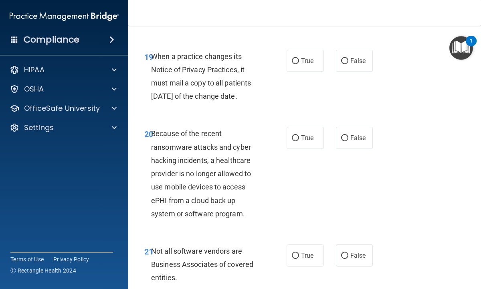
scroll to position [1765, 0]
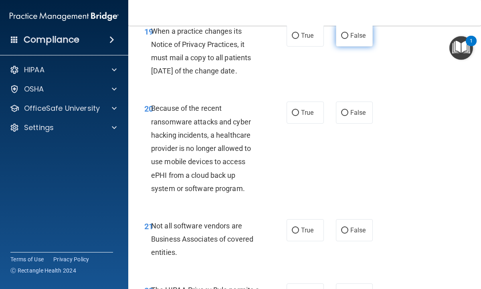
click at [344, 39] on input "False" at bounding box center [344, 36] width 7 height 6
radio input "true"
click at [345, 116] on input "False" at bounding box center [344, 113] width 7 height 6
radio input "true"
click at [349, 124] on label "False" at bounding box center [354, 112] width 37 height 22
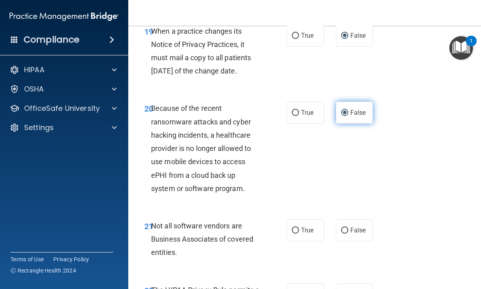
click at [349, 116] on input "False" at bounding box center [344, 113] width 7 height 6
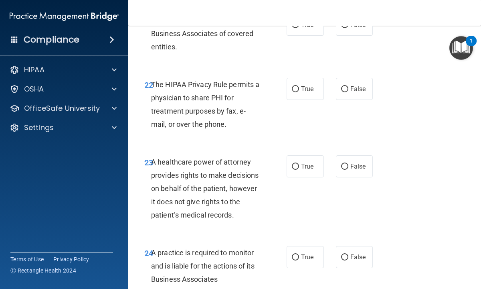
scroll to position [1973, 0]
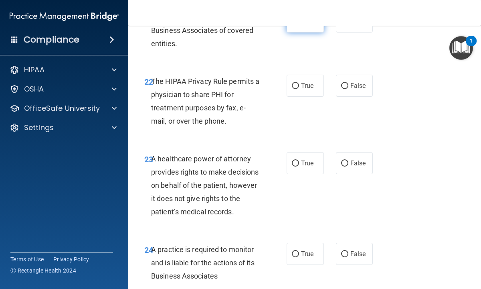
click at [295, 25] on input "True" at bounding box center [295, 22] width 7 height 6
radio input "true"
click at [298, 89] on input "True" at bounding box center [295, 86] width 7 height 6
radio input "true"
click at [346, 166] on input "False" at bounding box center [344, 163] width 7 height 6
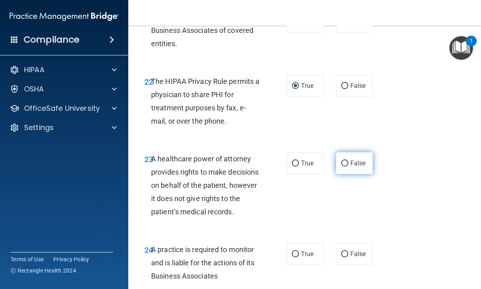
radio input "true"
click at [351, 174] on label "False" at bounding box center [354, 163] width 37 height 22
click at [349, 166] on input "False" at bounding box center [344, 163] width 7 height 6
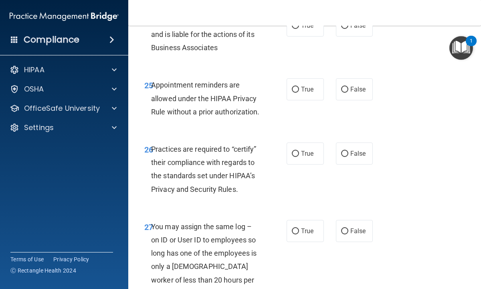
scroll to position [2214, 0]
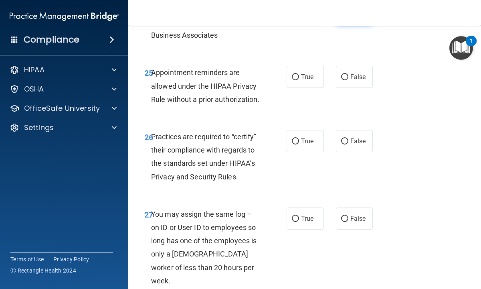
click at [346, 16] on input "False" at bounding box center [344, 13] width 7 height 6
radio input "true"
click at [296, 80] on input "True" at bounding box center [295, 77] width 7 height 6
radio input "true"
drag, startPoint x: 347, startPoint y: 165, endPoint x: 325, endPoint y: 185, distance: 29.8
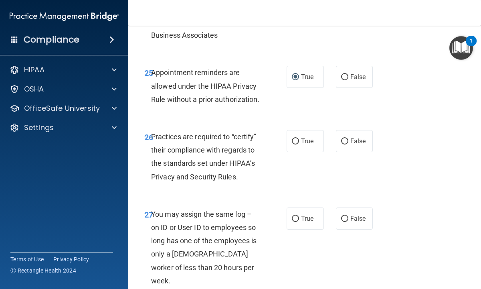
click at [343, 144] on input "False" at bounding box center [344, 141] width 7 height 6
radio input "true"
click at [346, 152] on label "False" at bounding box center [354, 141] width 37 height 22
click at [346, 144] on input "False" at bounding box center [344, 141] width 7 height 6
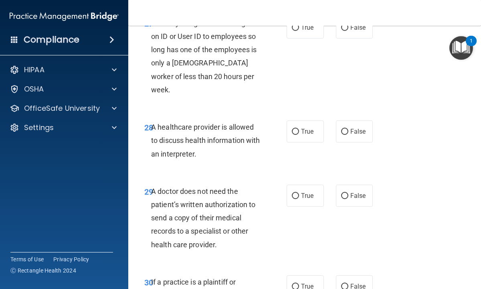
scroll to position [2407, 0]
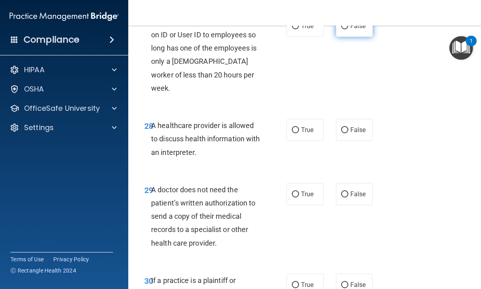
click at [346, 29] on input "False" at bounding box center [344, 26] width 7 height 6
radio input "true"
click at [295, 133] on input "True" at bounding box center [295, 130] width 7 height 6
radio input "true"
click at [294, 197] on input "True" at bounding box center [295, 194] width 7 height 6
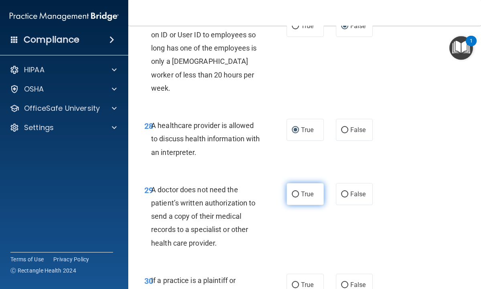
radio input "true"
click at [304, 198] on span "True" at bounding box center [307, 194] width 12 height 8
click at [299, 197] on input "True" at bounding box center [295, 194] width 7 height 6
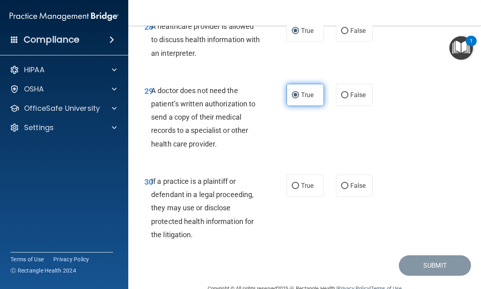
scroll to position [2519, 0]
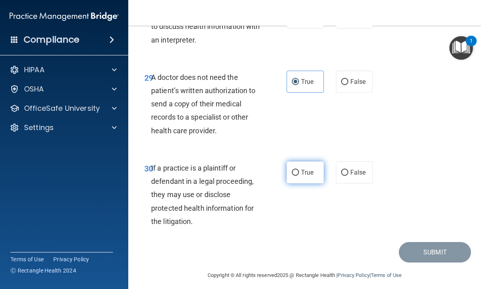
click at [294, 176] on input "True" at bounding box center [295, 173] width 7 height 6
radio input "true"
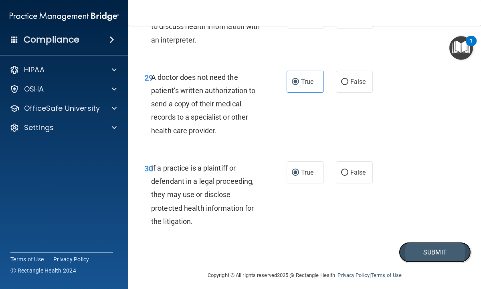
click at [420, 262] on button "Submit" at bounding box center [435, 252] width 72 height 20
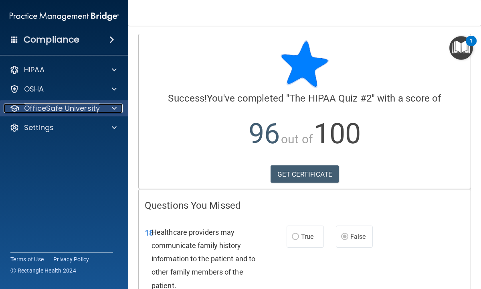
click at [75, 106] on p "OfficeSafe University" at bounding box center [62, 108] width 76 height 10
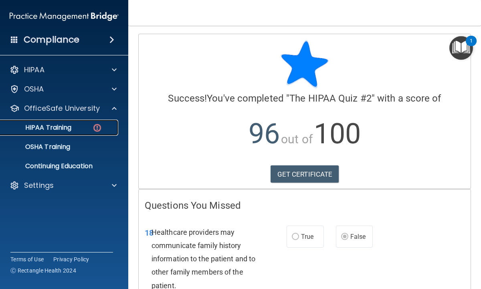
click at [59, 126] on p "HIPAA Training" at bounding box center [38, 128] width 66 height 8
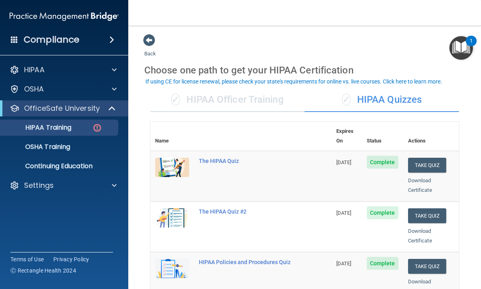
click at [140, 170] on main "Back Choose one path to get your HIPAA Certification ✓ HIPAA Officer Training ✓…" at bounding box center [304, 157] width 353 height 263
click at [96, 126] on img at bounding box center [97, 128] width 10 height 10
click at [60, 147] on p "OSHA Training" at bounding box center [37, 147] width 65 height 8
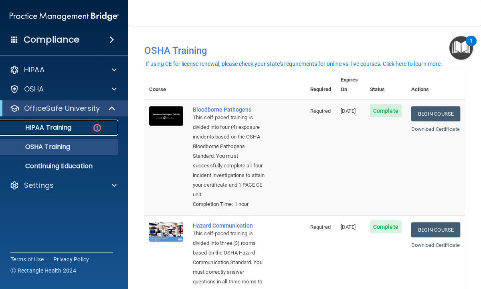
click at [63, 126] on p "HIPAA Training" at bounding box center [38, 128] width 66 height 8
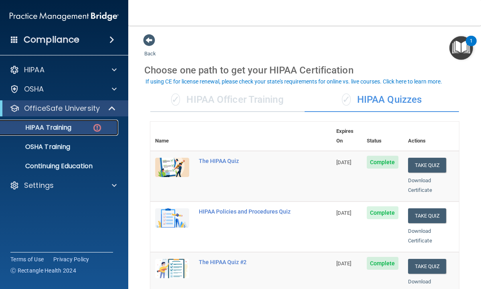
click at [99, 126] on img at bounding box center [97, 128] width 10 height 10
click at [134, 210] on main "Back Choose one path to get your HIPAA Certification ✓ HIPAA Officer Training ✓…" at bounding box center [304, 157] width 353 height 263
click at [194, 96] on div "✓ HIPAA Officer Training" at bounding box center [227, 100] width 154 height 24
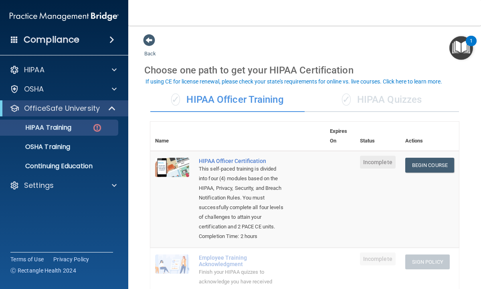
click at [367, 100] on div "✓ HIPAA Quizzes" at bounding box center [382, 100] width 154 height 24
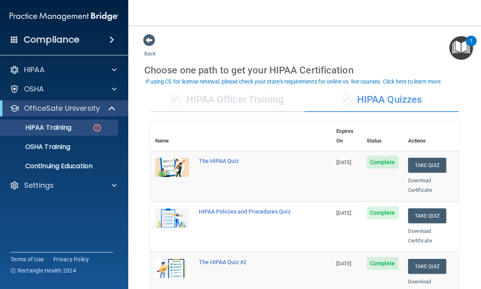
click at [137, 163] on main "Back Choose one path to get your HIPAA Certification ✓ HIPAA Officer Training ✓…" at bounding box center [304, 157] width 353 height 263
